Goal: Transaction & Acquisition: Book appointment/travel/reservation

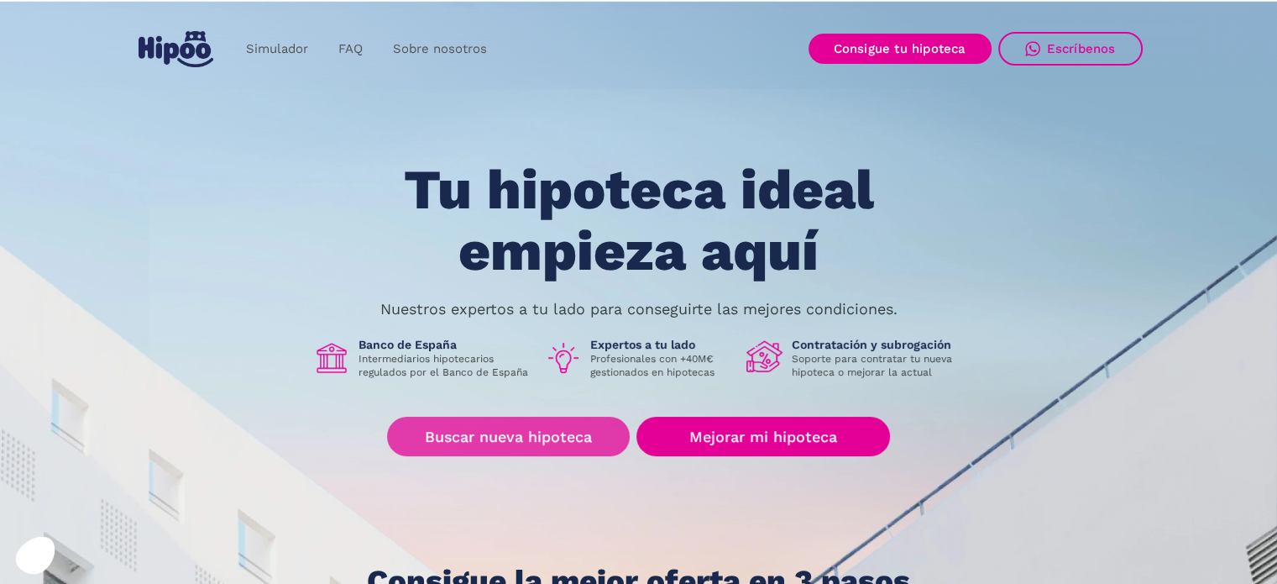
click at [542, 439] on link "Buscar nueva hipoteca" at bounding box center [508, 436] width 243 height 39
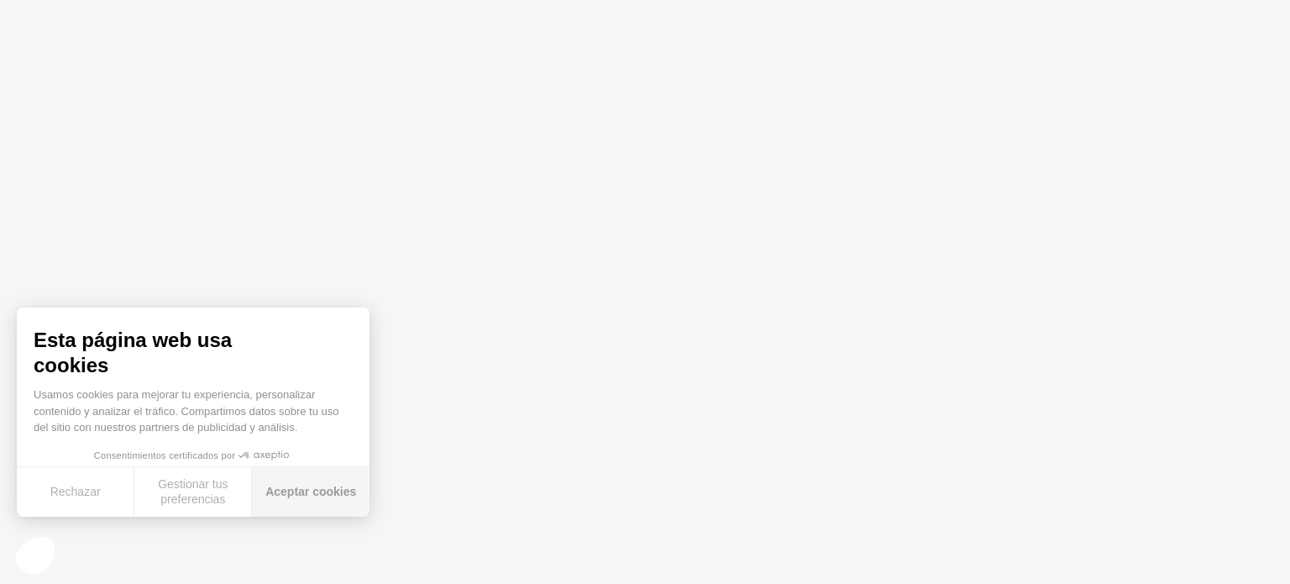
click at [316, 494] on button "Aceptar cookies" at bounding box center [311, 492] width 118 height 50
